Goal: Information Seeking & Learning: Learn about a topic

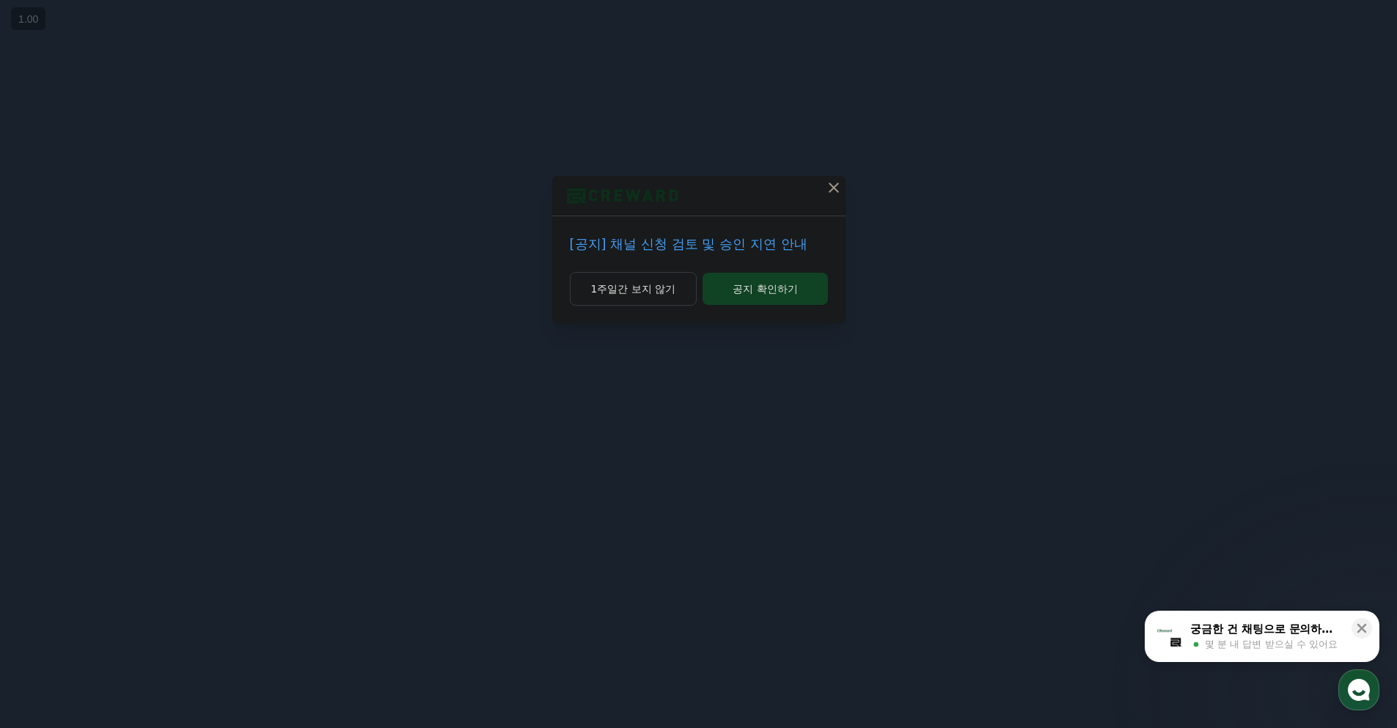
click at [805, 194] on div at bounding box center [698, 196] width 293 height 40
click at [825, 186] on icon at bounding box center [834, 188] width 18 height 18
click at [835, 186] on icon at bounding box center [834, 188] width 10 height 10
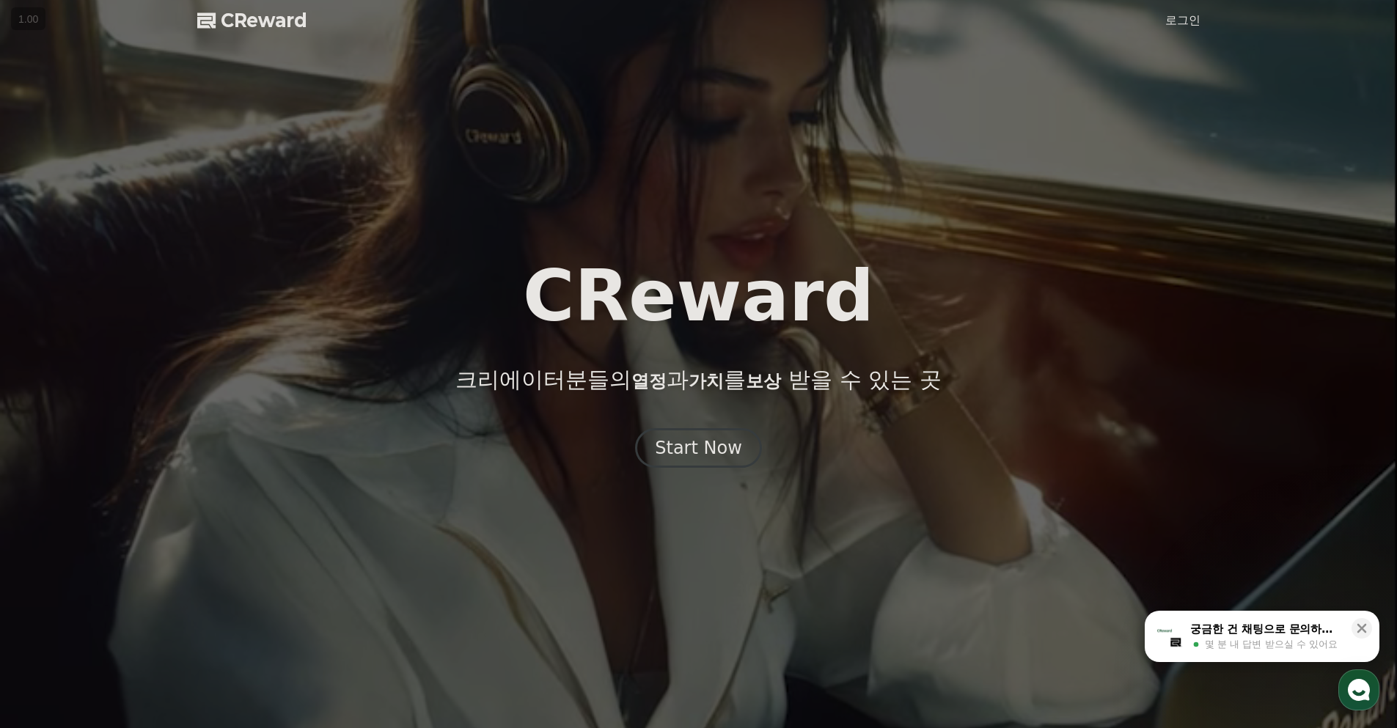
click at [241, 19] on span "CReward" at bounding box center [264, 20] width 87 height 23
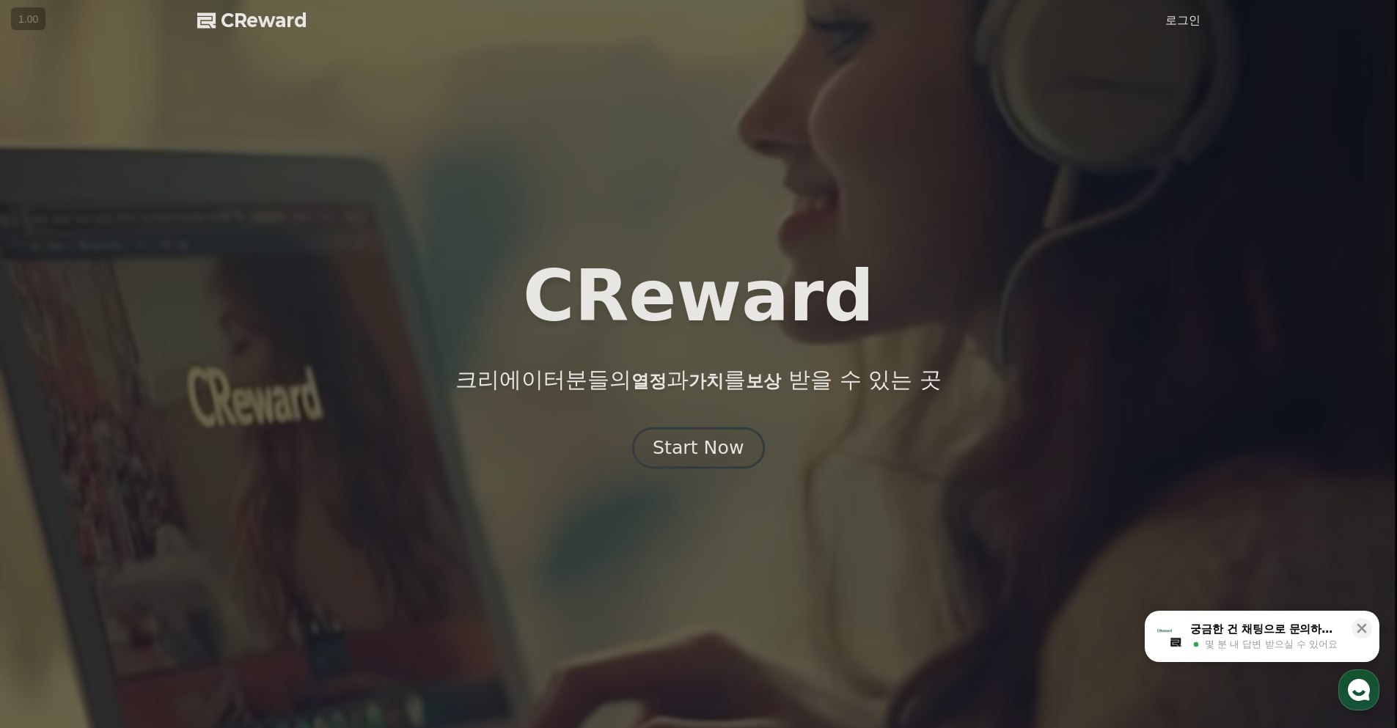
click at [699, 442] on div "Start Now" at bounding box center [698, 448] width 91 height 25
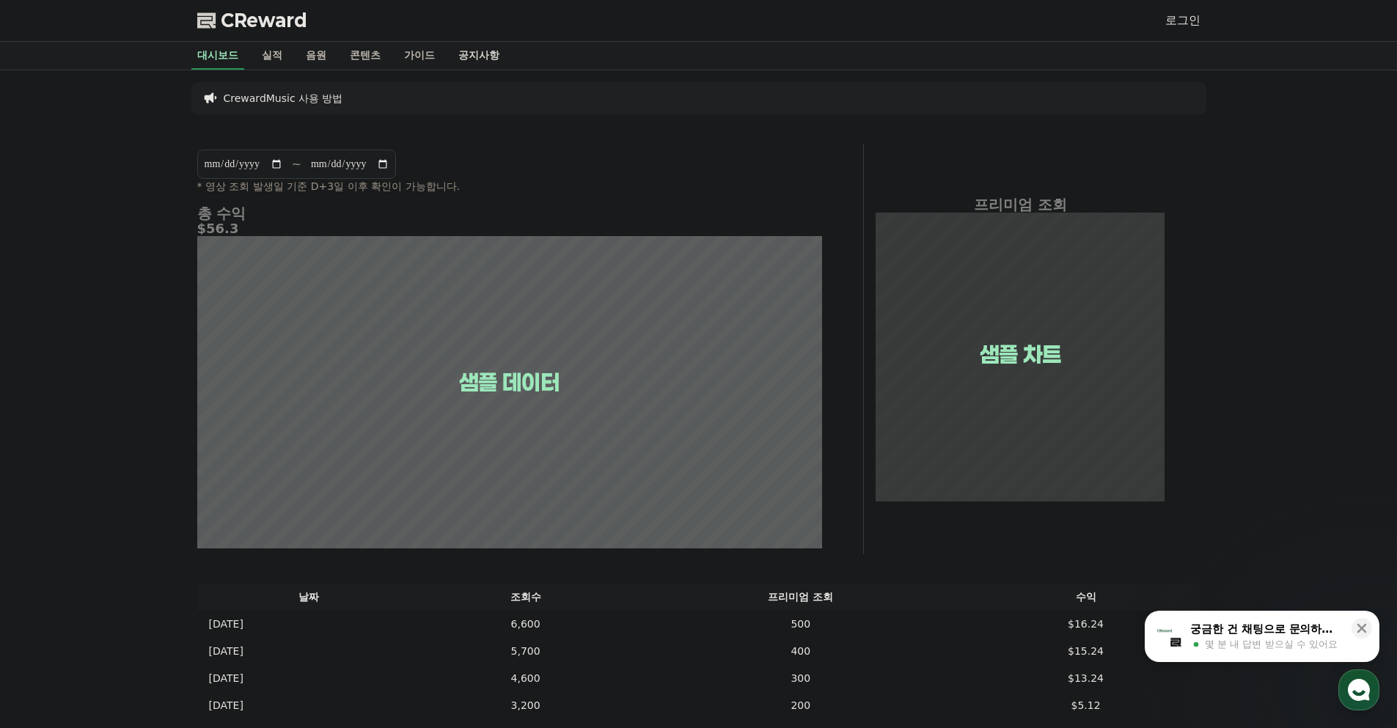
click at [469, 50] on link "공지사항" at bounding box center [479, 56] width 65 height 28
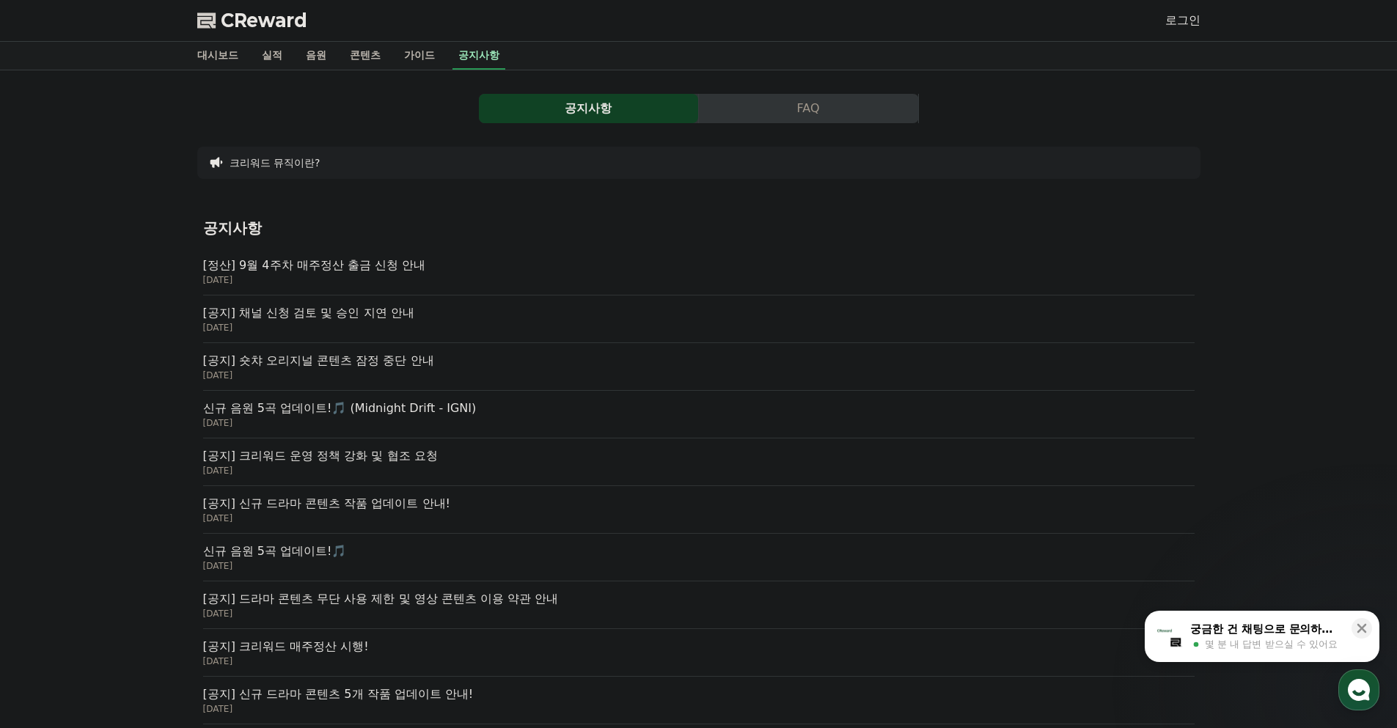
click at [355, 320] on p "[공지] 채널 신청 검토 및 승인 지연 안내" at bounding box center [698, 313] width 991 height 18
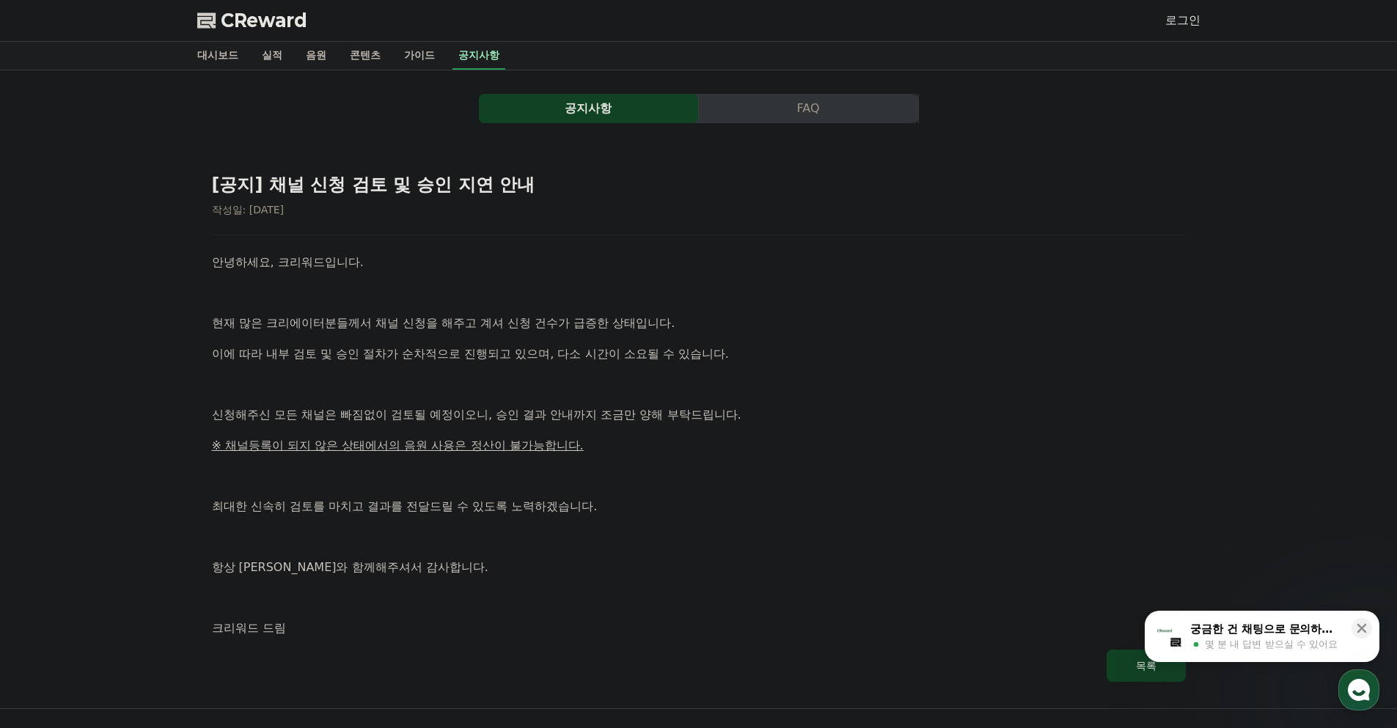
scroll to position [147, 0]
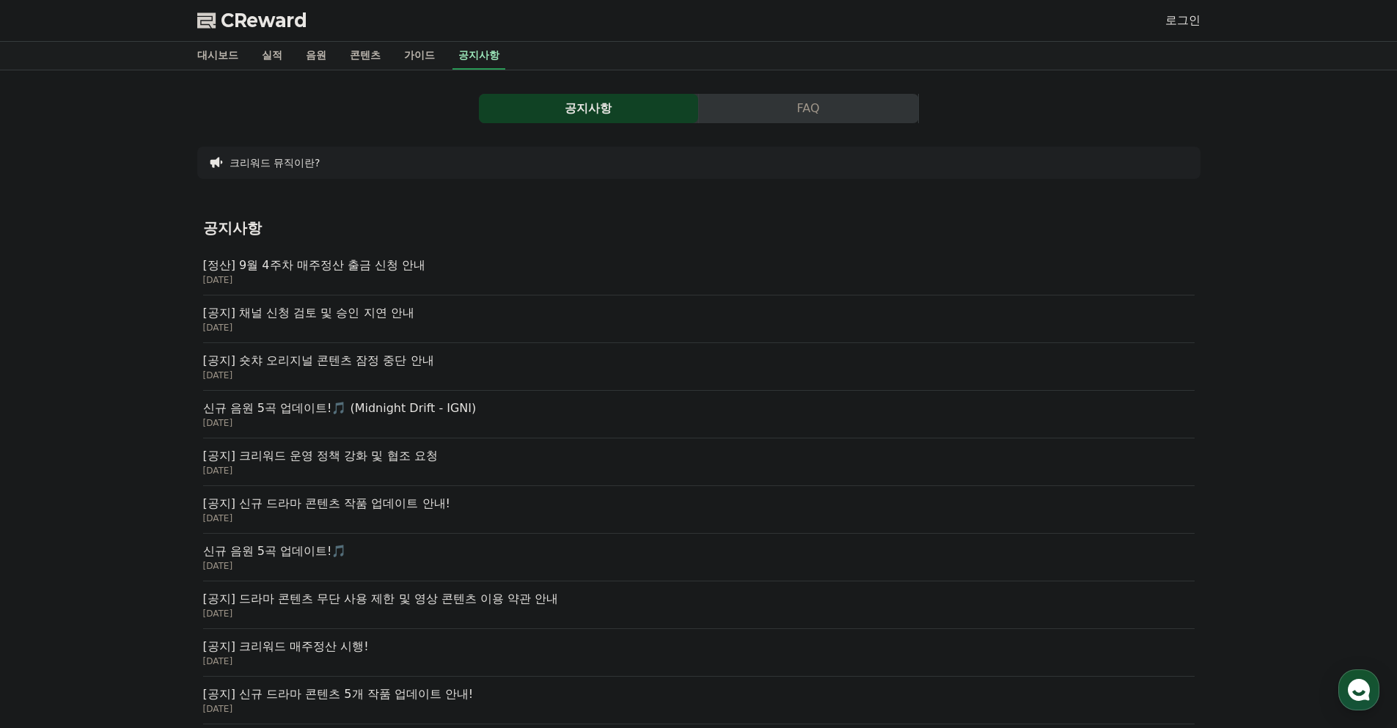
click at [413, 409] on p "신규 음원 5곡 업데이트!🎵 (Midnight Drift - IGNI)" at bounding box center [698, 409] width 991 height 18
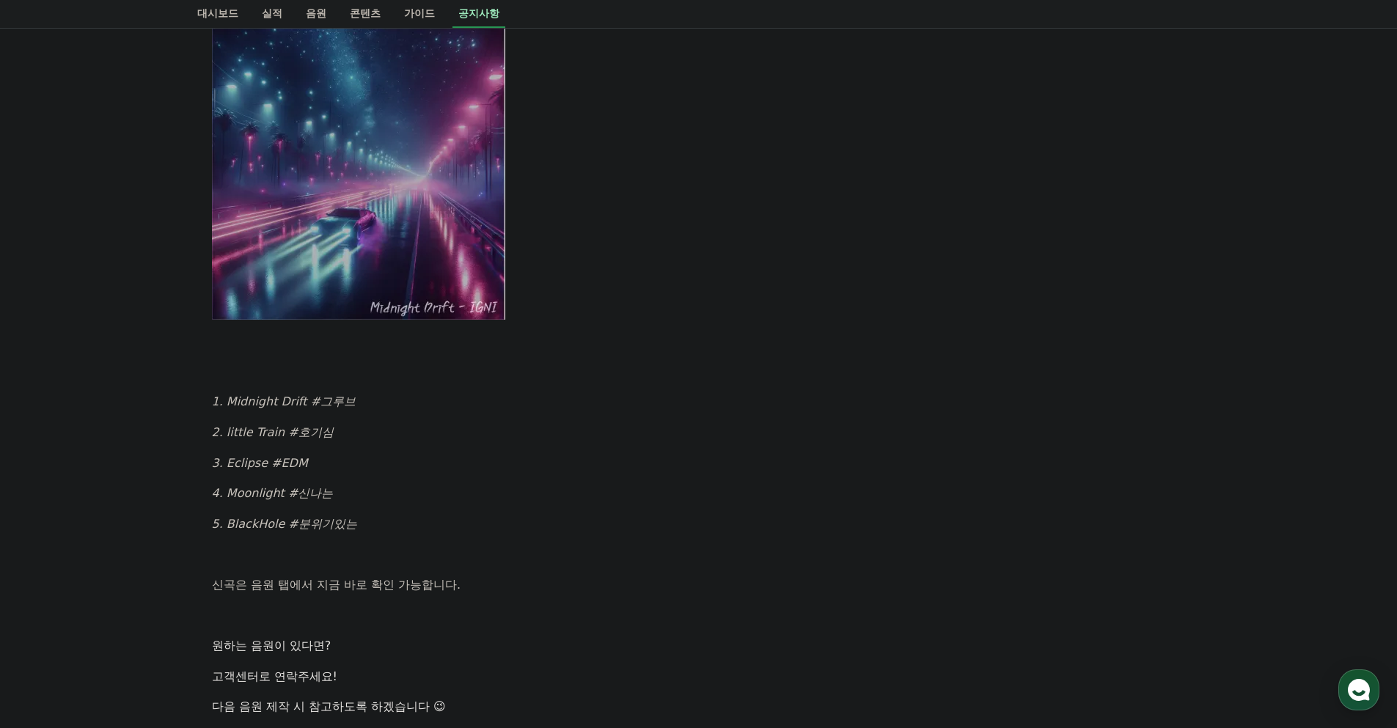
scroll to position [803, 0]
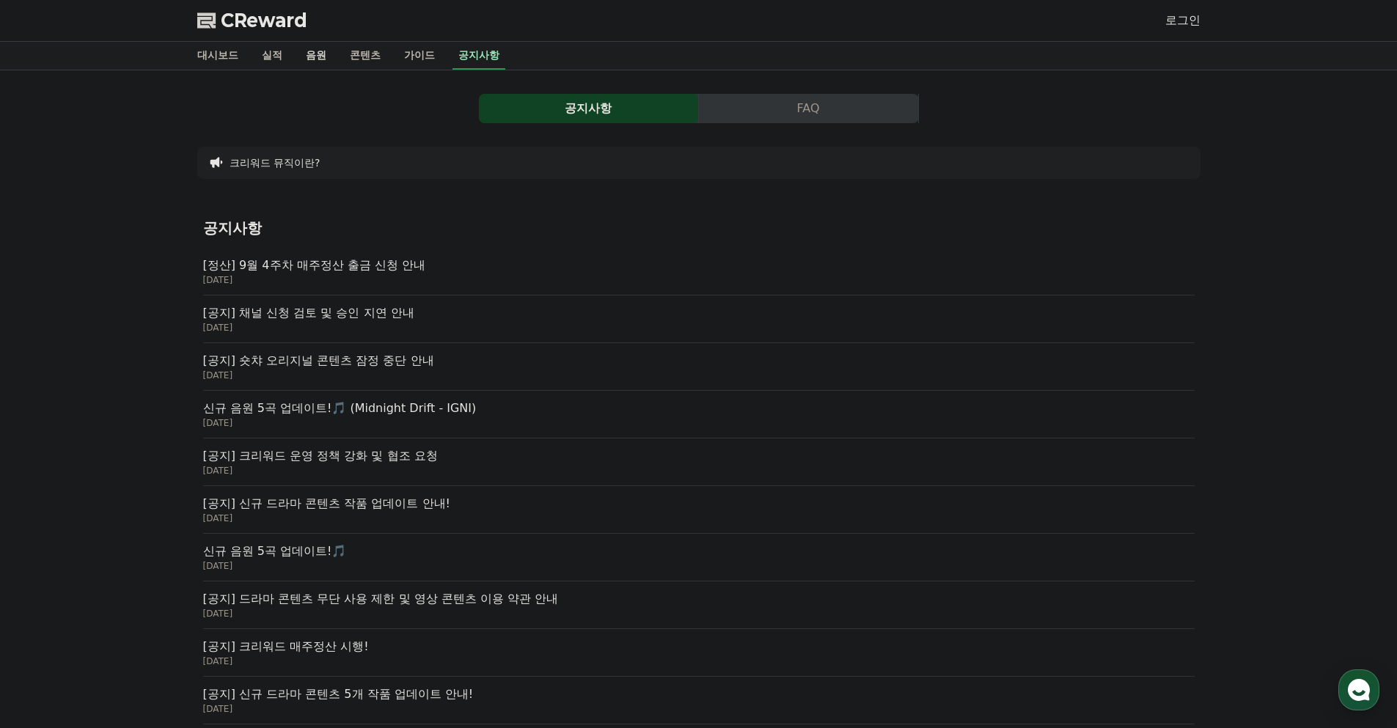
click at [296, 54] on link "음원" at bounding box center [316, 56] width 44 height 28
